Goal: Task Accomplishment & Management: Use online tool/utility

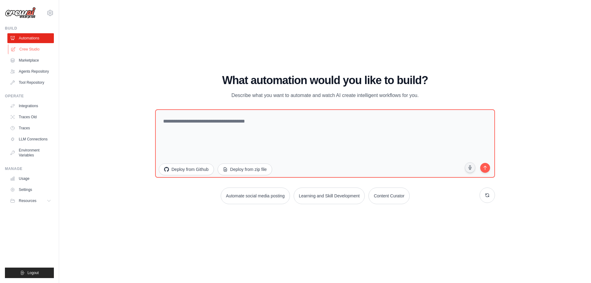
click at [35, 51] on link "Crew Studio" at bounding box center [31, 49] width 46 height 10
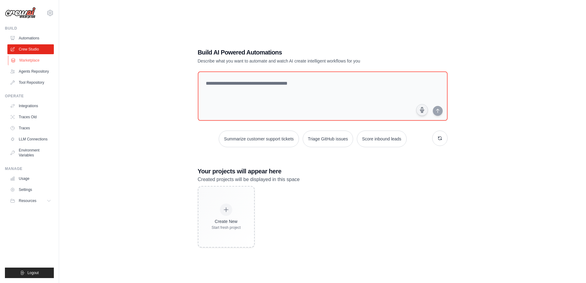
click at [27, 62] on link "Marketplace" at bounding box center [31, 60] width 46 height 10
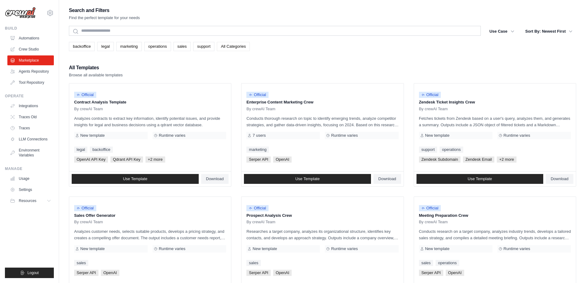
click at [238, 47] on link "All Categories" at bounding box center [233, 46] width 33 height 9
click at [236, 46] on link "All Categories" at bounding box center [233, 46] width 33 height 9
click at [497, 32] on button "Use Case" at bounding box center [502, 31] width 32 height 11
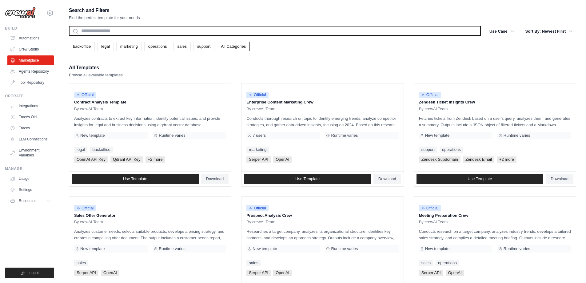
click at [118, 32] on input "text" at bounding box center [275, 31] width 412 height 10
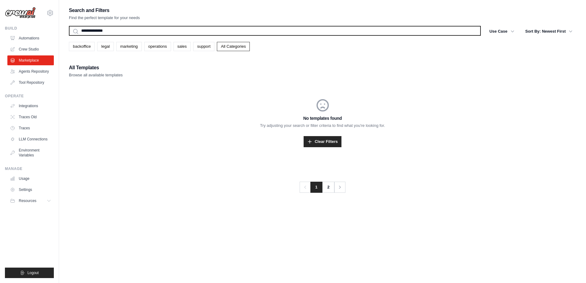
type input "**********"
click at [69, 35] on button "Search" at bounding box center [69, 35] width 0 height 0
click at [123, 29] on input "**********" at bounding box center [275, 31] width 412 height 10
type input "*****"
click at [69, 35] on button "Search" at bounding box center [69, 35] width 0 height 0
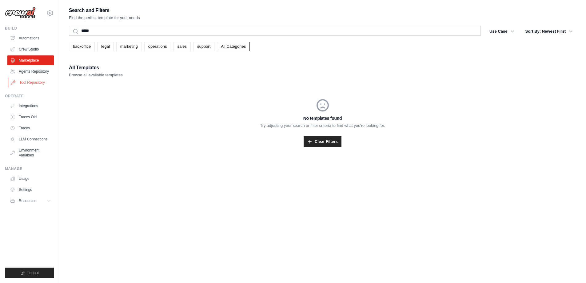
click at [36, 82] on link "Tool Repository" at bounding box center [31, 83] width 46 height 10
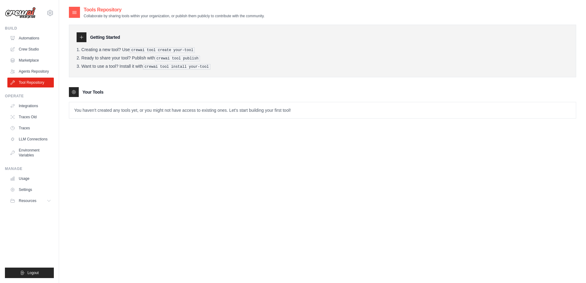
click at [31, 17] on img at bounding box center [20, 13] width 31 height 12
click at [50, 13] on icon at bounding box center [49, 12] width 7 height 7
click at [22, 13] on img at bounding box center [20, 13] width 31 height 12
click at [26, 49] on link "Crew Studio" at bounding box center [31, 49] width 46 height 10
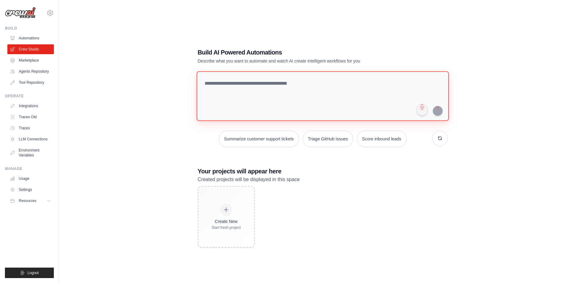
click at [224, 84] on textarea at bounding box center [322, 96] width 252 height 50
type textarea "*"
drag, startPoint x: 275, startPoint y: 82, endPoint x: 189, endPoint y: 82, distance: 85.2
click at [189, 82] on div "**********" at bounding box center [322, 147] width 507 height 283
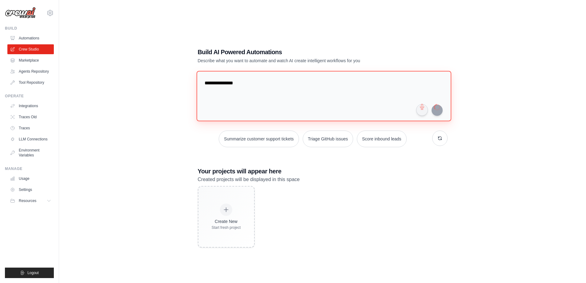
click at [335, 106] on textarea "**********" at bounding box center [323, 96] width 255 height 50
type textarea "**********"
click at [19, 12] on img at bounding box center [20, 13] width 31 height 12
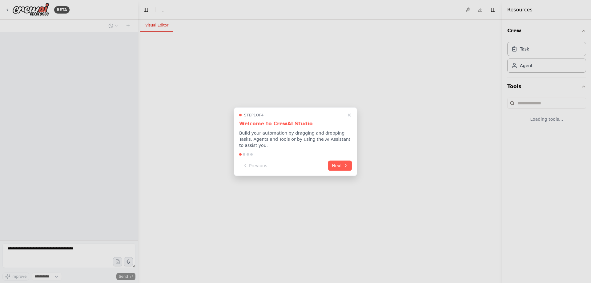
select select "****"
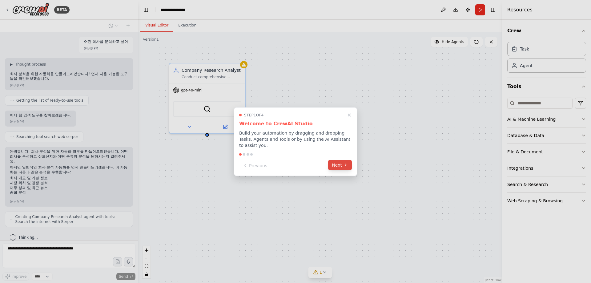
scroll to position [2, 0]
click at [338, 162] on button "Next" at bounding box center [340, 165] width 24 height 10
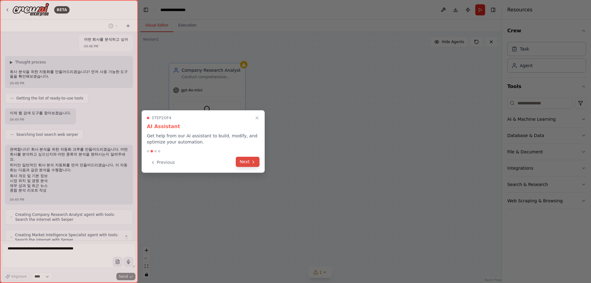
scroll to position [22, 0]
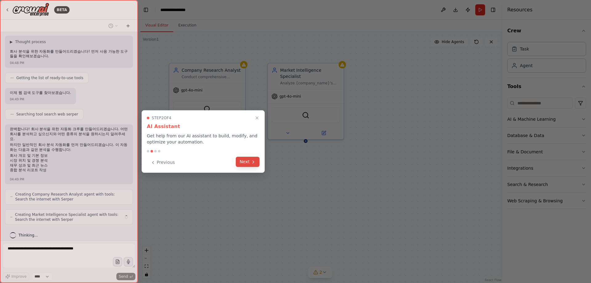
click at [252, 162] on icon at bounding box center [253, 161] width 5 height 5
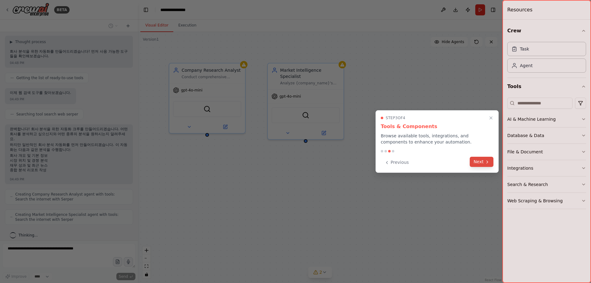
scroll to position [38, 0]
click at [484, 163] on button "Next" at bounding box center [481, 162] width 24 height 10
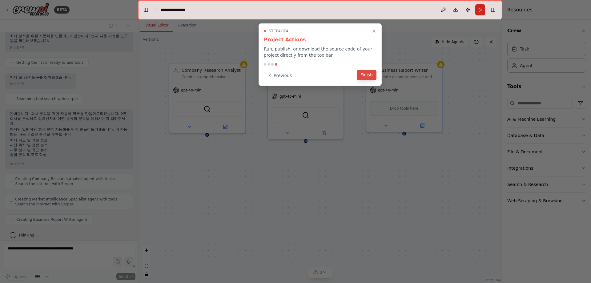
click at [373, 75] on button "Finish" at bounding box center [367, 75] width 20 height 10
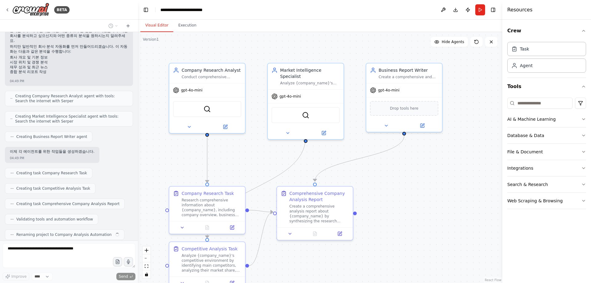
scroll to position [136, 0]
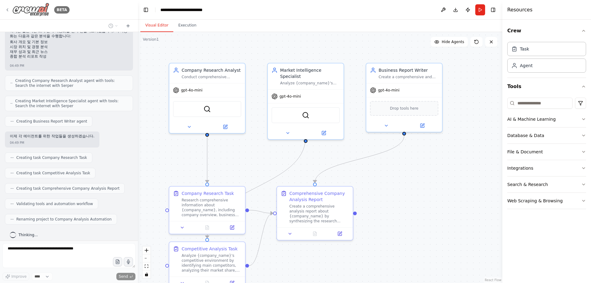
click at [6, 8] on icon at bounding box center [7, 9] width 5 height 5
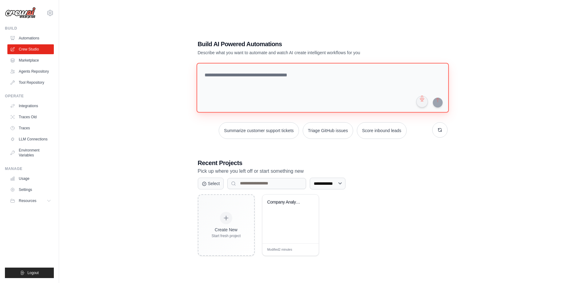
click at [252, 76] on textarea at bounding box center [322, 88] width 252 height 50
type textarea "**********"
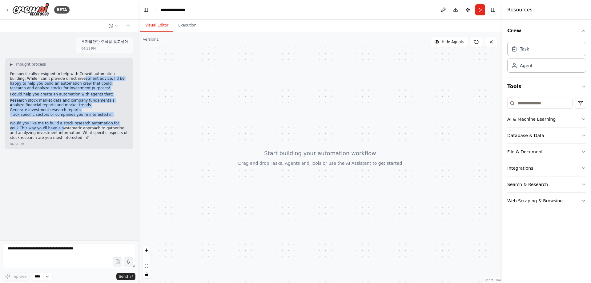
drag, startPoint x: 52, startPoint y: 79, endPoint x: 41, endPoint y: 130, distance: 51.7
click at [41, 130] on div "I'm specifically designed to help with CrewAI automation building. While I can'…" at bounding box center [69, 107] width 118 height 70
click at [45, 119] on div "I'm specifically designed to help with CrewAI automation building. While I can'…" at bounding box center [69, 107] width 118 height 70
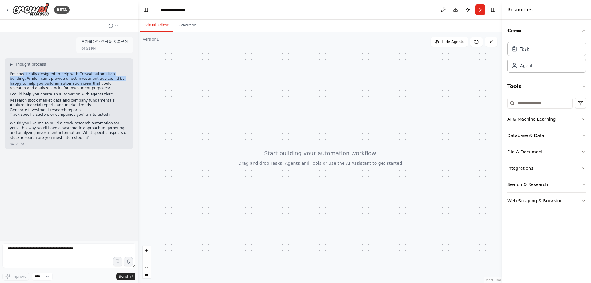
drag, startPoint x: 22, startPoint y: 74, endPoint x: 49, endPoint y: 84, distance: 29.3
click at [49, 84] on p "I'm specifically designed to help with CrewAI automation building. While I can'…" at bounding box center [69, 81] width 118 height 19
click at [61, 85] on p "I'm specifically designed to help with CrewAI automation building. While I can'…" at bounding box center [69, 81] width 118 height 19
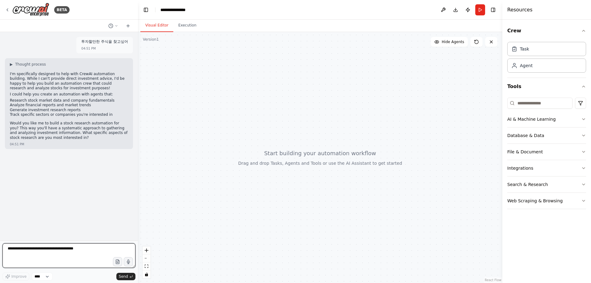
click at [54, 252] on textarea at bounding box center [68, 255] width 133 height 25
type textarea "*"
type textarea "**"
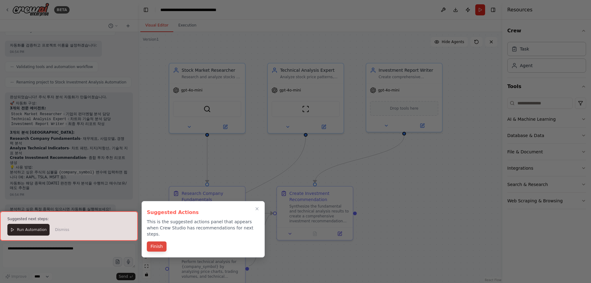
scroll to position [372, 0]
click at [154, 241] on button "Finish" at bounding box center [157, 246] width 20 height 10
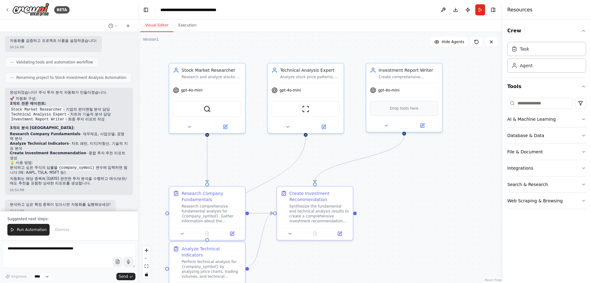
click at [69, 165] on code "{company_symbol}" at bounding box center [77, 168] width 38 height 6
click at [182, 28] on button "Execution" at bounding box center [187, 25] width 28 height 13
click at [155, 26] on button "Visual Editor" at bounding box center [156, 25] width 33 height 13
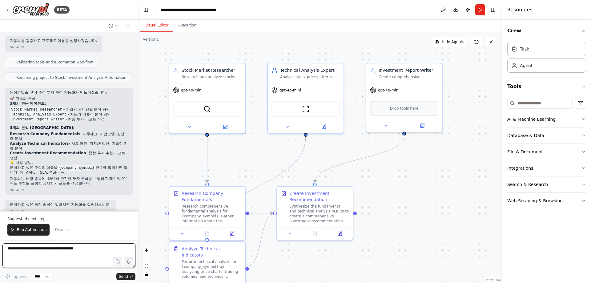
click at [24, 249] on textarea at bounding box center [68, 255] width 133 height 25
type textarea "*"
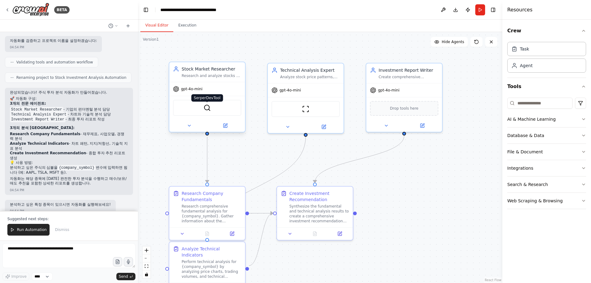
click at [209, 109] on img at bounding box center [206, 107] width 7 height 7
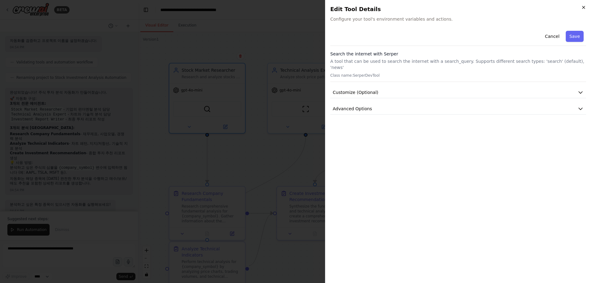
click at [584, 6] on icon "button" at bounding box center [583, 7] width 2 height 2
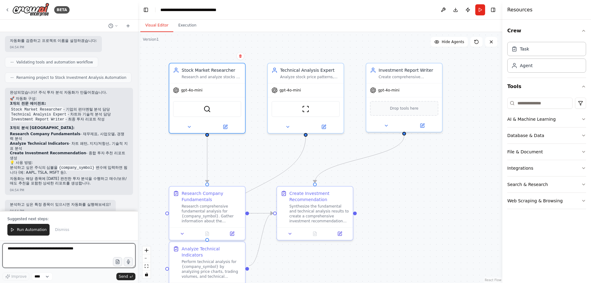
click at [21, 251] on textarea at bounding box center [68, 255] width 133 height 25
type textarea "**********"
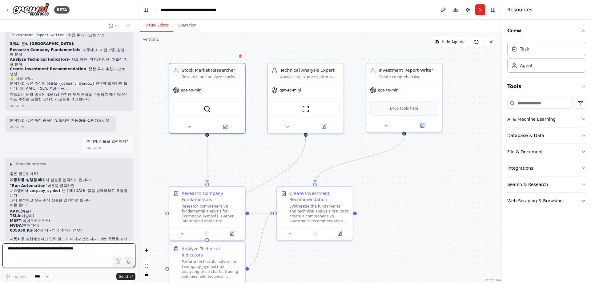
scroll to position [461, 0]
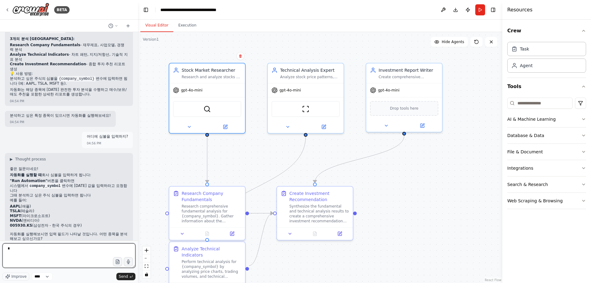
type textarea "**"
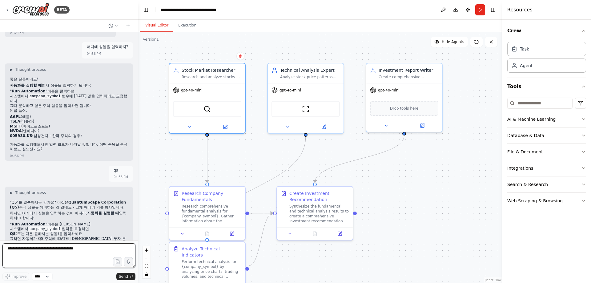
scroll to position [556, 0]
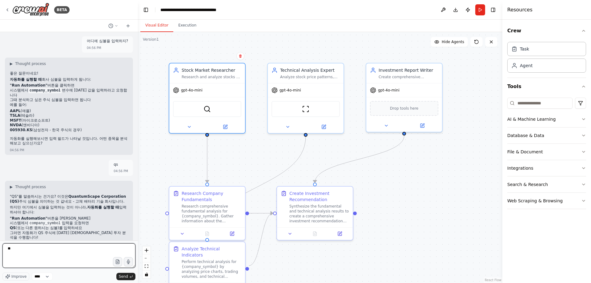
type textarea "***"
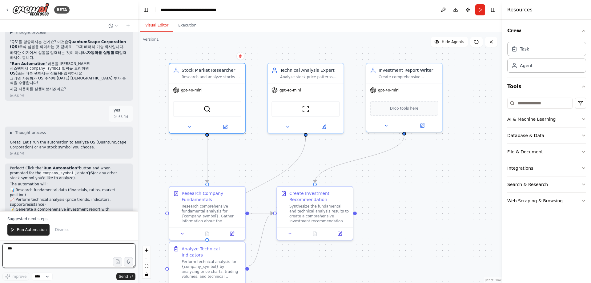
scroll to position [716, 0]
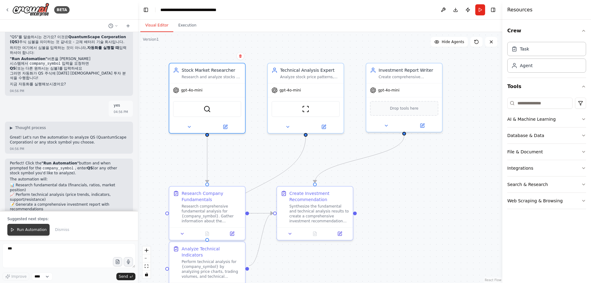
click at [29, 234] on button "Run Automation" at bounding box center [28, 230] width 42 height 12
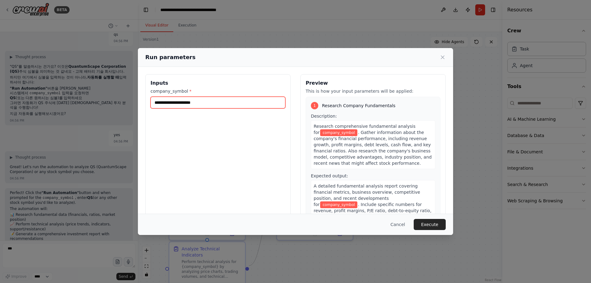
click at [186, 102] on input "company_symbol *" at bounding box center [217, 103] width 135 height 12
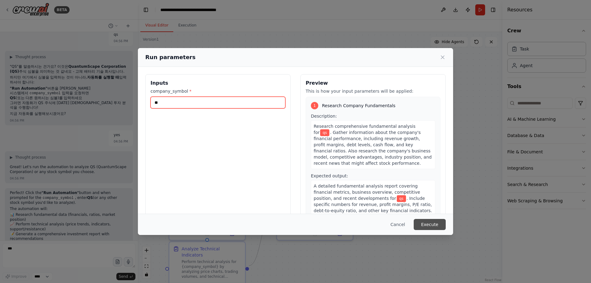
type input "**"
click at [435, 223] on button "Execute" at bounding box center [429, 224] width 32 height 11
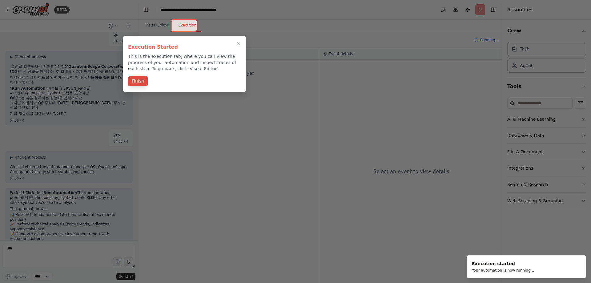
click at [137, 82] on button "Finish" at bounding box center [138, 81] width 20 height 10
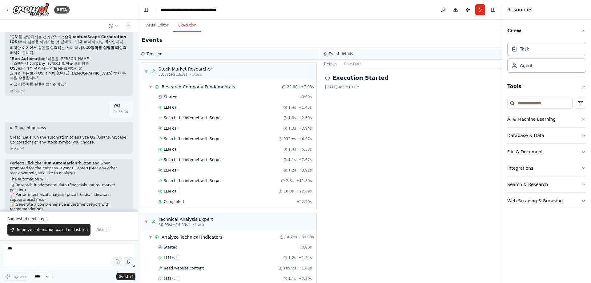
scroll to position [0, 0]
click at [327, 79] on icon at bounding box center [327, 77] width 5 height 5
click at [351, 80] on h2 "Execution Started" at bounding box center [360, 78] width 56 height 9
click at [353, 65] on button "Raw Data" at bounding box center [352, 64] width 25 height 9
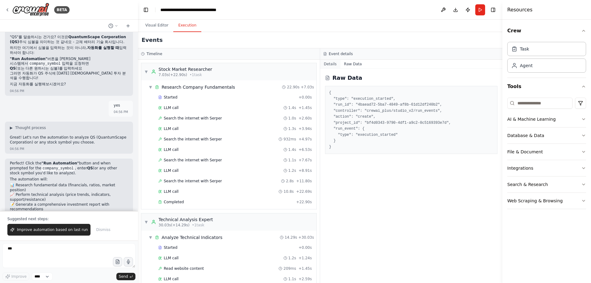
click at [327, 65] on button "Details" at bounding box center [330, 64] width 20 height 9
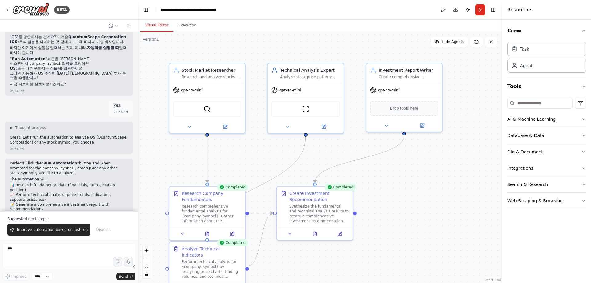
click at [146, 27] on button "Visual Editor" at bounding box center [156, 25] width 33 height 13
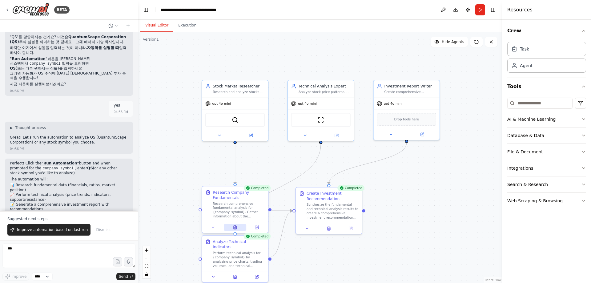
click at [235, 228] on icon at bounding box center [234, 227] width 3 height 4
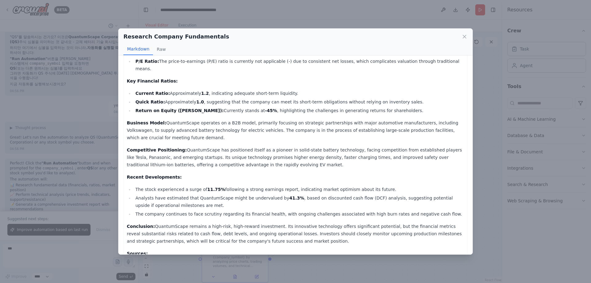
scroll to position [143, 0]
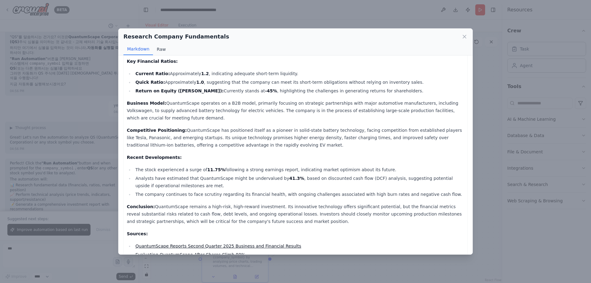
click at [160, 52] on button "Raw" at bounding box center [161, 49] width 16 height 12
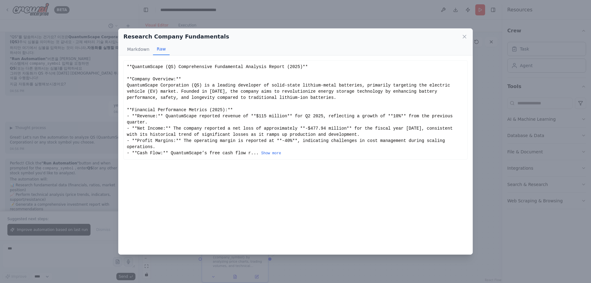
scroll to position [0, 0]
click at [465, 37] on icon at bounding box center [464, 37] width 6 height 6
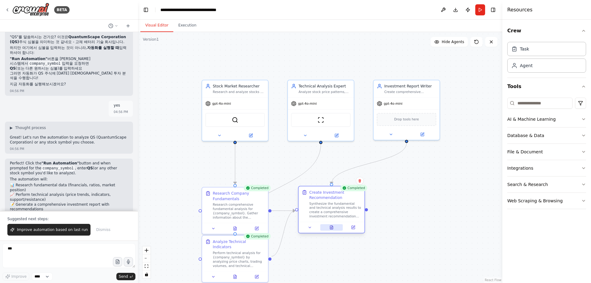
click at [328, 227] on button at bounding box center [331, 227] width 23 height 6
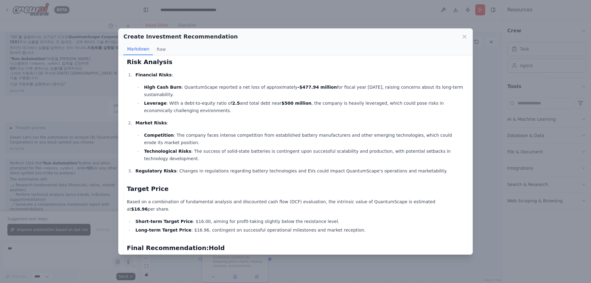
scroll to position [201, 0]
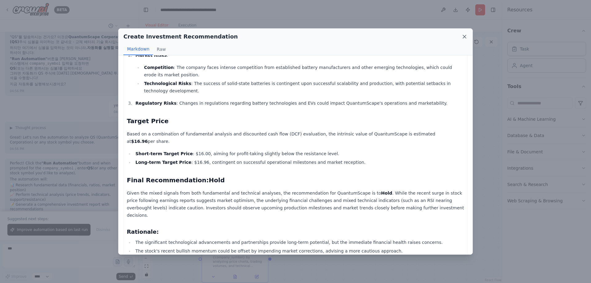
click at [465, 37] on icon at bounding box center [464, 36] width 3 height 3
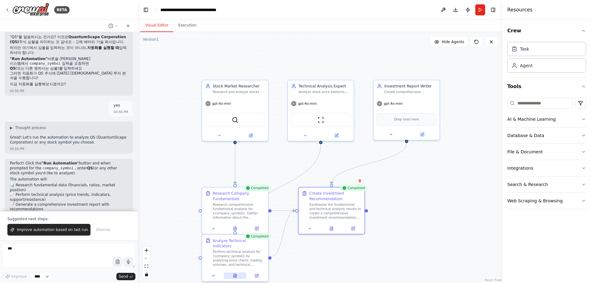
click at [239, 272] on button at bounding box center [235, 275] width 23 height 6
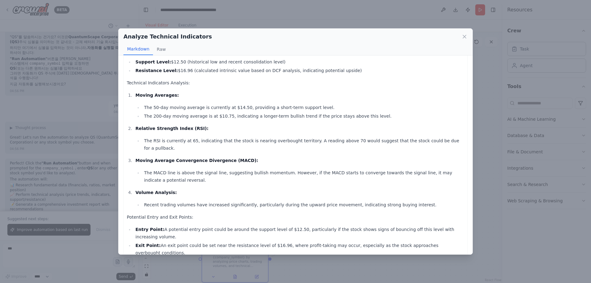
scroll to position [0, 0]
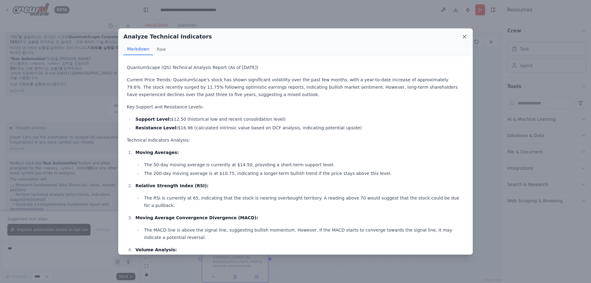
click at [464, 38] on icon at bounding box center [464, 37] width 6 height 6
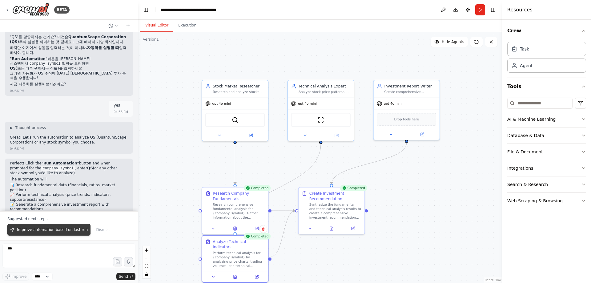
click at [68, 229] on span "Improve automation based on last run" at bounding box center [52, 229] width 71 height 5
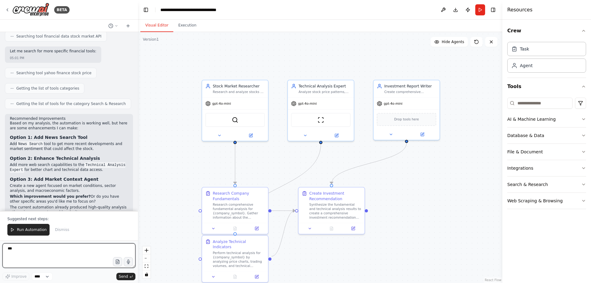
scroll to position [1105, 0]
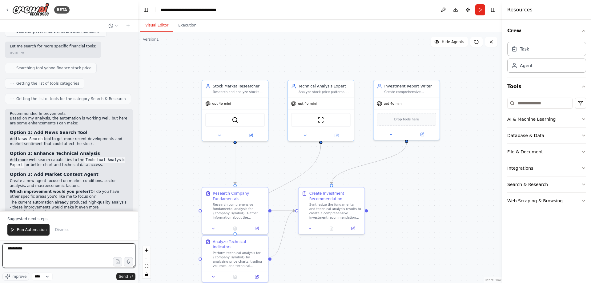
type textarea "**********"
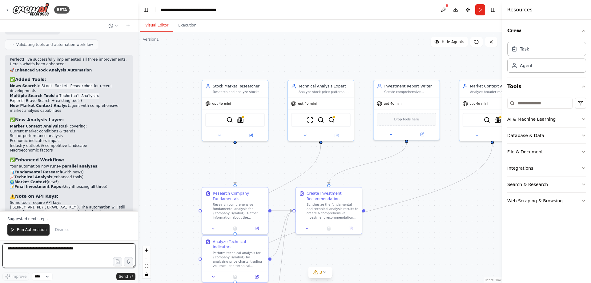
scroll to position [1641, 0]
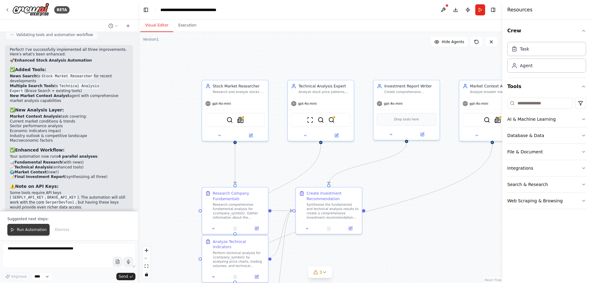
click at [23, 229] on span "Run Automation" at bounding box center [32, 229] width 30 height 5
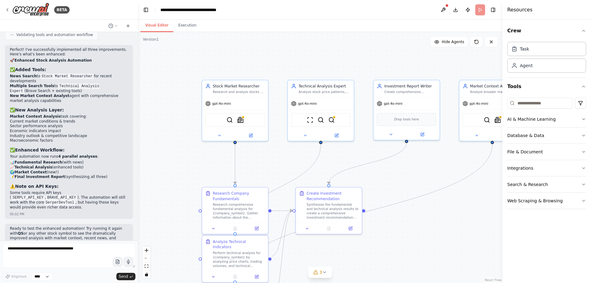
scroll to position [1612, 0]
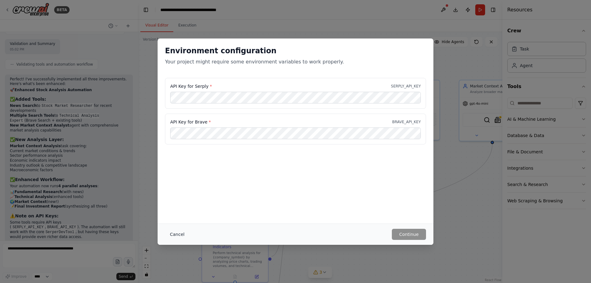
click at [178, 236] on button "Cancel" at bounding box center [177, 234] width 24 height 11
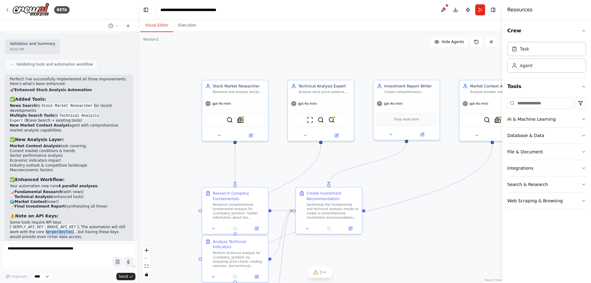
drag, startPoint x: 82, startPoint y: 184, endPoint x: 108, endPoint y: 185, distance: 25.6
click at [76, 229] on code "SerperDevTool" at bounding box center [59, 232] width 31 height 6
copy code "SerperDevTool"
click at [480, 11] on button "Run" at bounding box center [480, 9] width 10 height 11
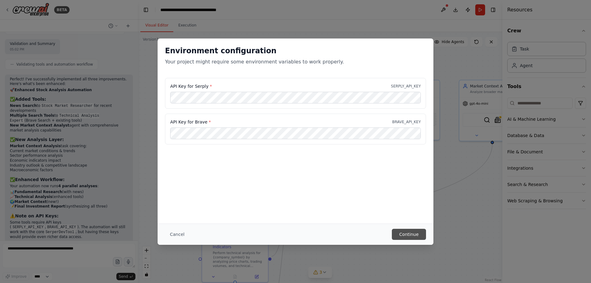
click at [410, 235] on button "Continue" at bounding box center [409, 234] width 34 height 11
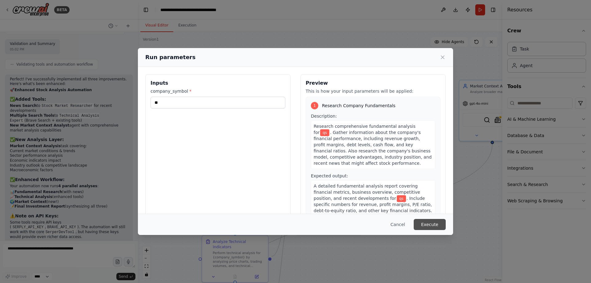
click at [431, 225] on button "Execute" at bounding box center [429, 224] width 32 height 11
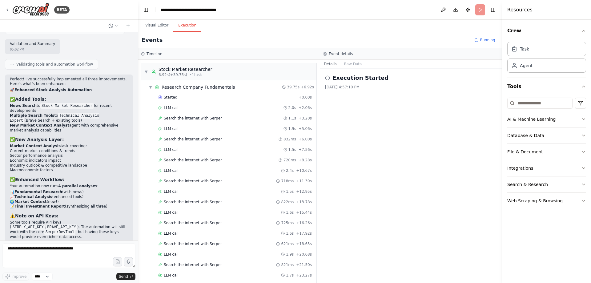
scroll to position [307, 0]
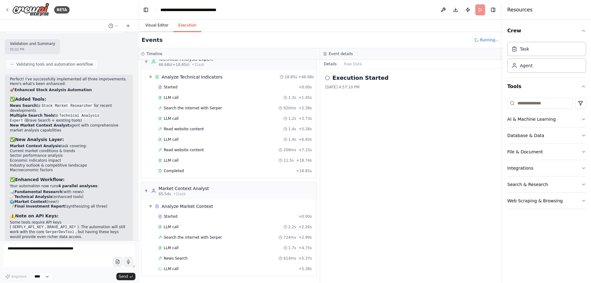
click at [159, 25] on button "Visual Editor" at bounding box center [156, 25] width 33 height 13
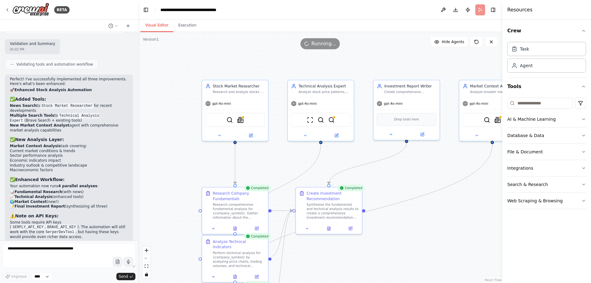
scroll to position [1641, 0]
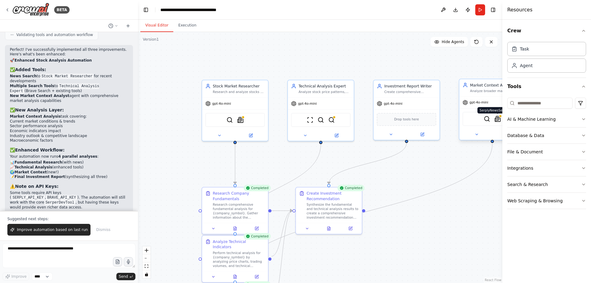
click at [497, 119] on img at bounding box center [497, 119] width 6 height 6
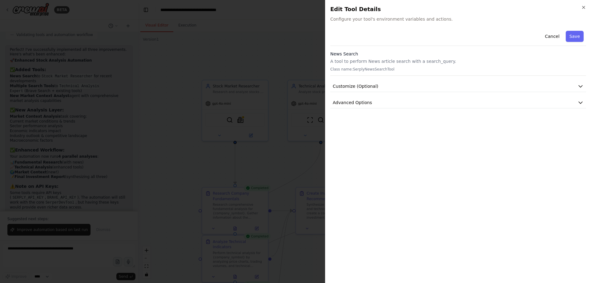
click at [252, 49] on div at bounding box center [295, 141] width 591 height 283
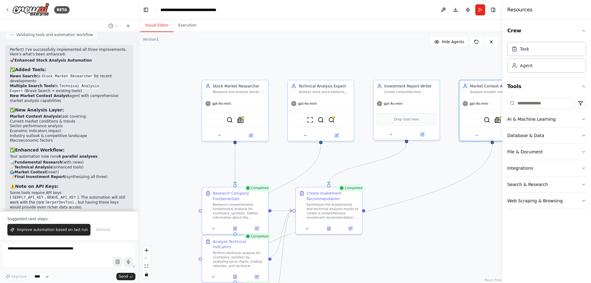
click at [329, 234] on div ".deletable-edge-delete-btn { width: 20px; height: 20px; border: 0px solid #ffff…" at bounding box center [320, 157] width 364 height 251
click at [236, 273] on icon at bounding box center [235, 273] width 1 height 1
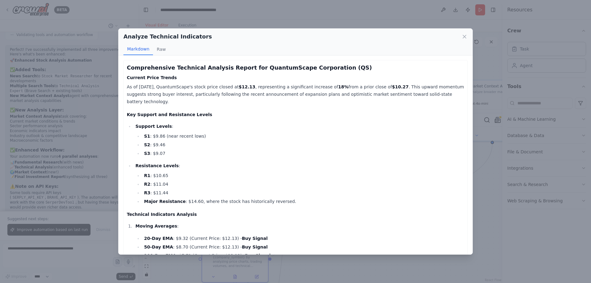
scroll to position [0, 0]
click at [465, 38] on icon at bounding box center [464, 37] width 6 height 6
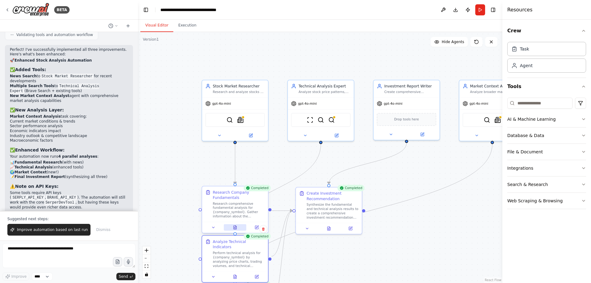
click at [233, 227] on icon at bounding box center [235, 227] width 4 height 4
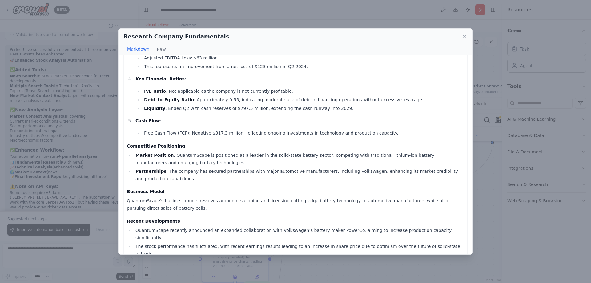
scroll to position [191, 0]
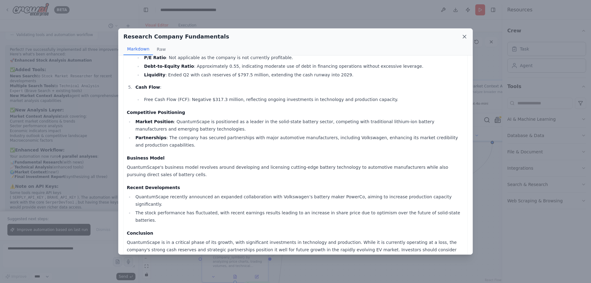
click at [464, 38] on icon at bounding box center [464, 37] width 6 height 6
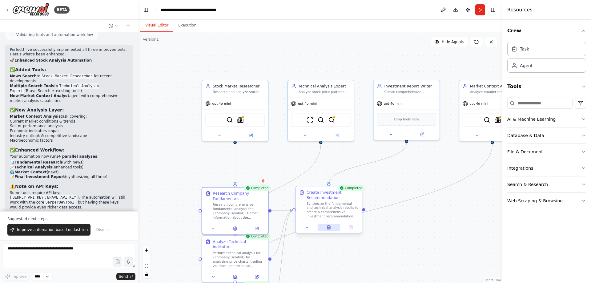
click at [329, 229] on icon at bounding box center [328, 227] width 3 height 4
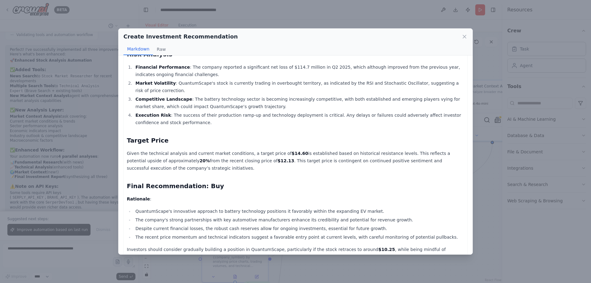
scroll to position [148, 0]
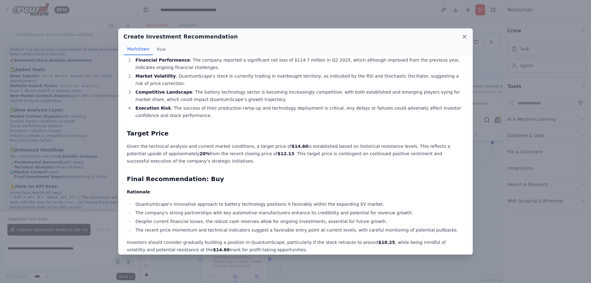
click at [462, 37] on icon at bounding box center [464, 37] width 6 height 6
